Goal: Find specific page/section: Find specific page/section

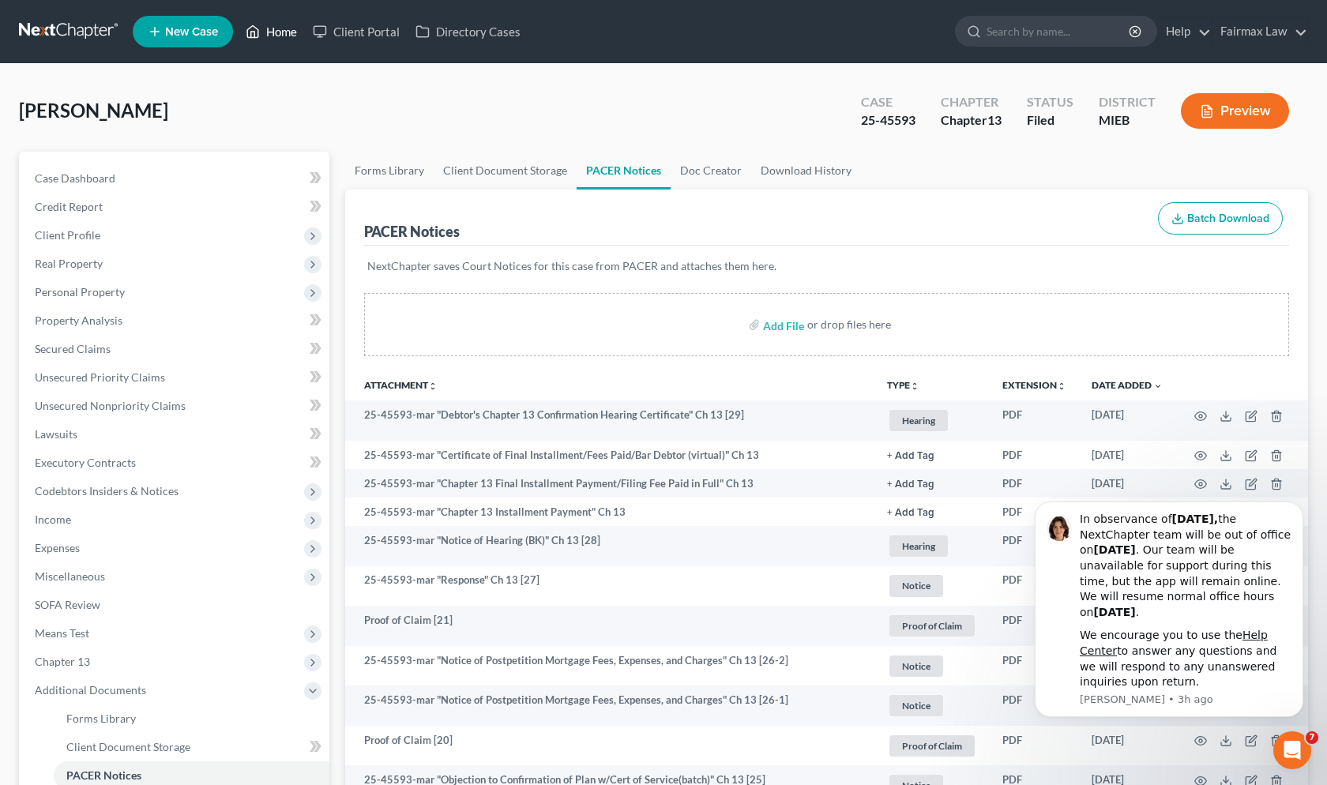
click at [272, 24] on link "Home" at bounding box center [271, 31] width 67 height 28
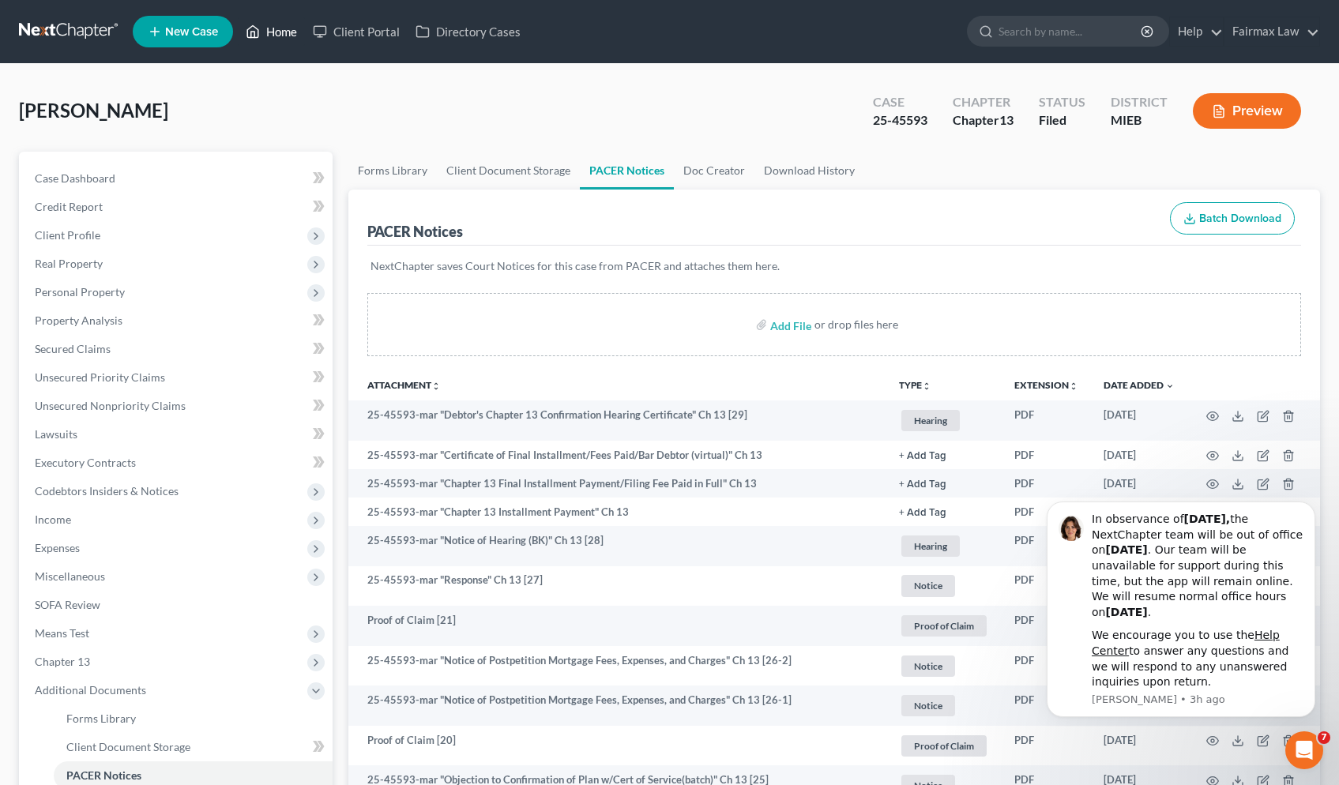
click at [280, 29] on link "Home" at bounding box center [271, 31] width 67 height 28
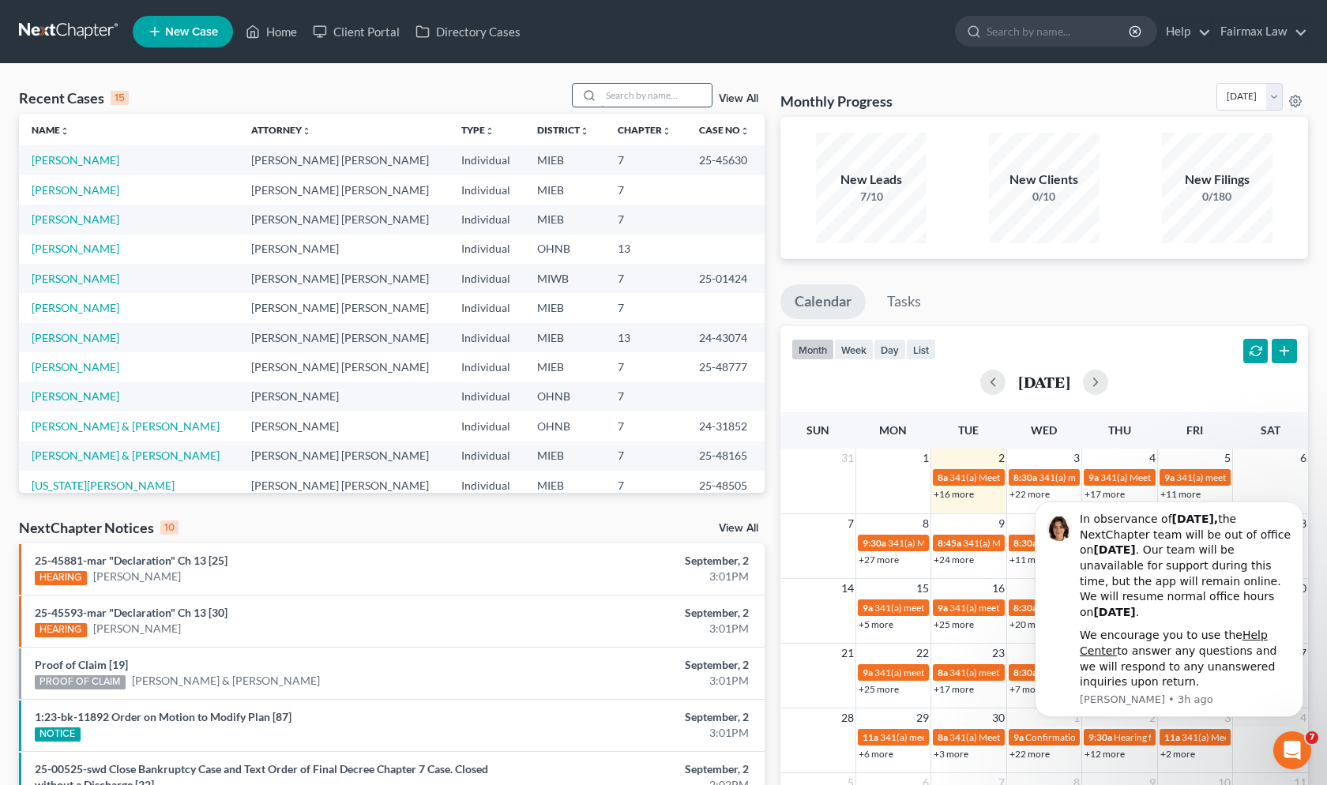
click at [653, 100] on input "search" at bounding box center [656, 95] width 111 height 23
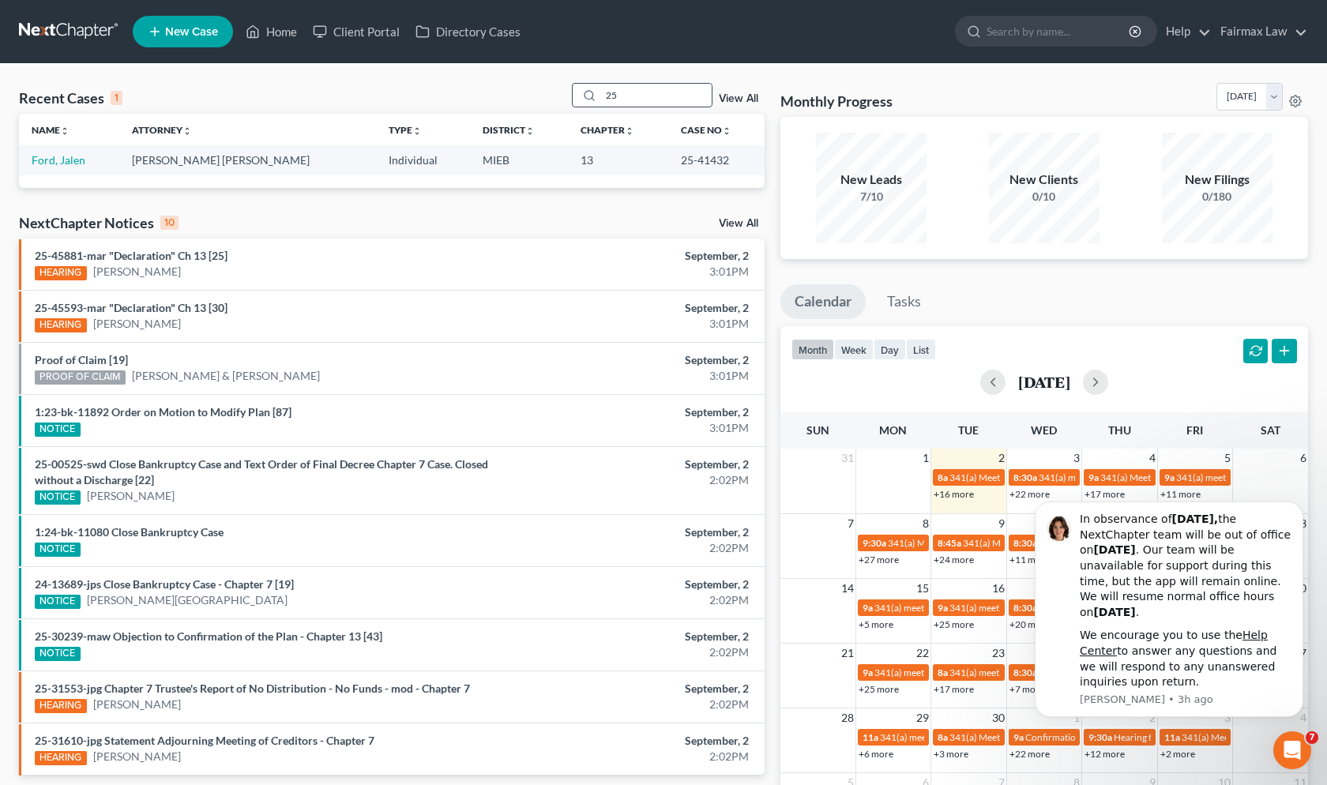
type input "2"
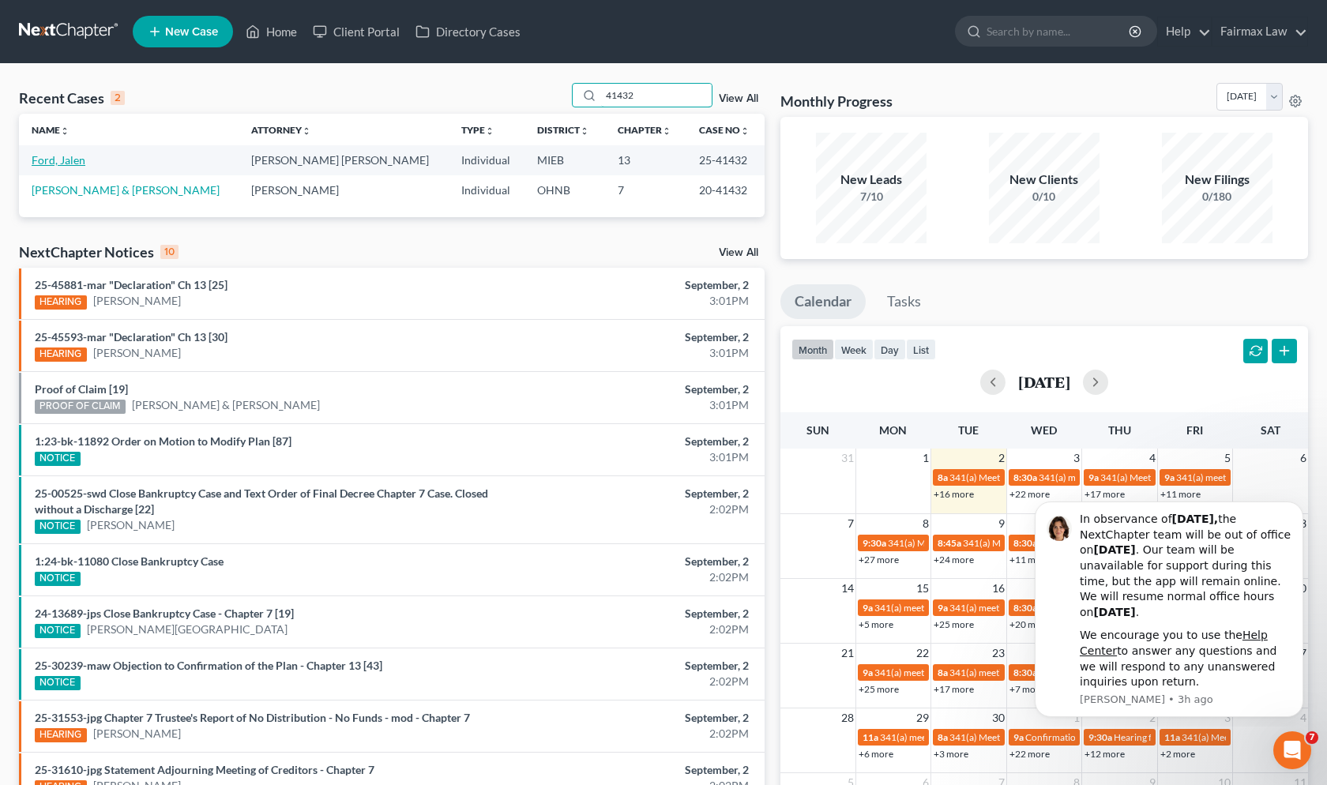
type input "41432"
click at [73, 165] on link "Ford, Jalen" at bounding box center [59, 159] width 54 height 13
